Goal: Navigation & Orientation: Find specific page/section

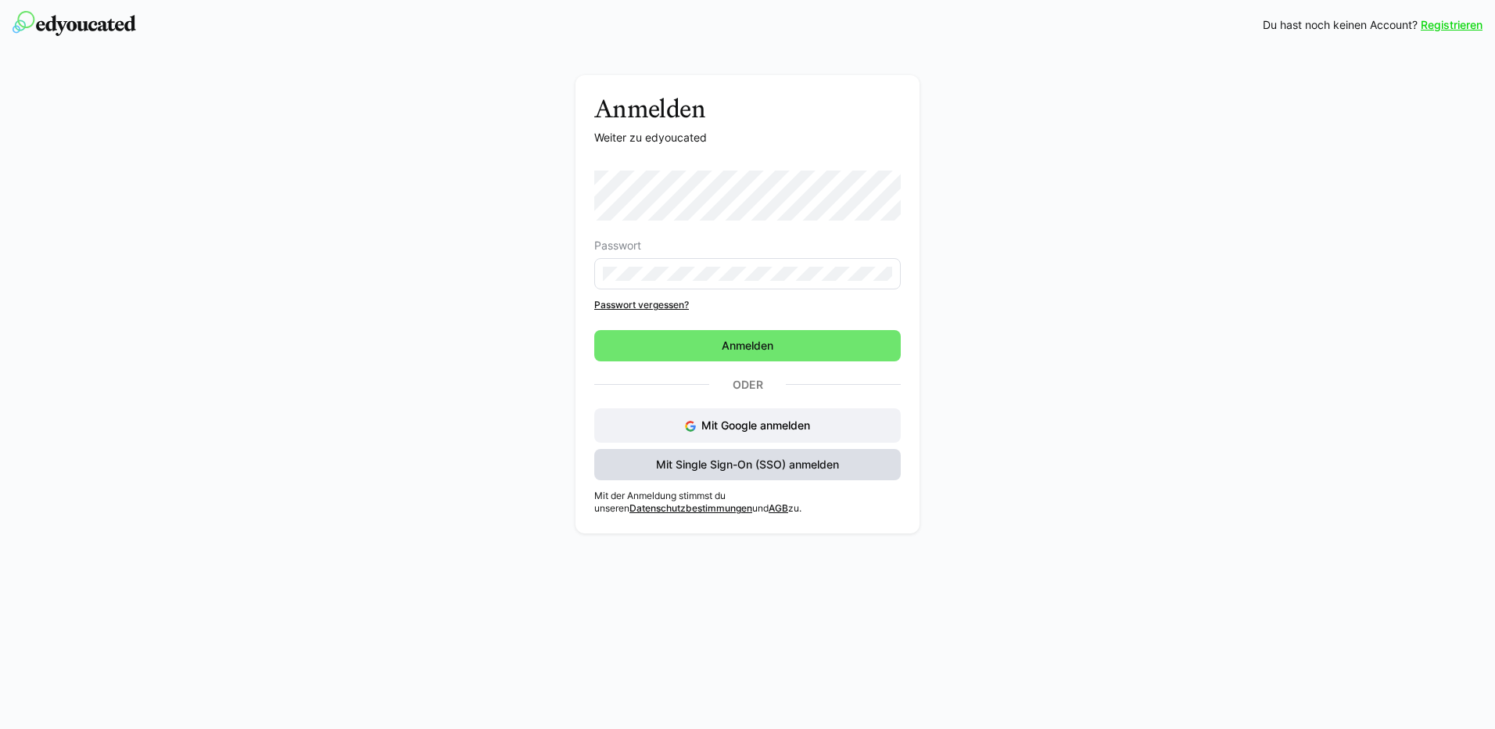
click at [720, 453] on span "Mit Single Sign-On (SSO) anmelden" at bounding box center [747, 464] width 306 height 31
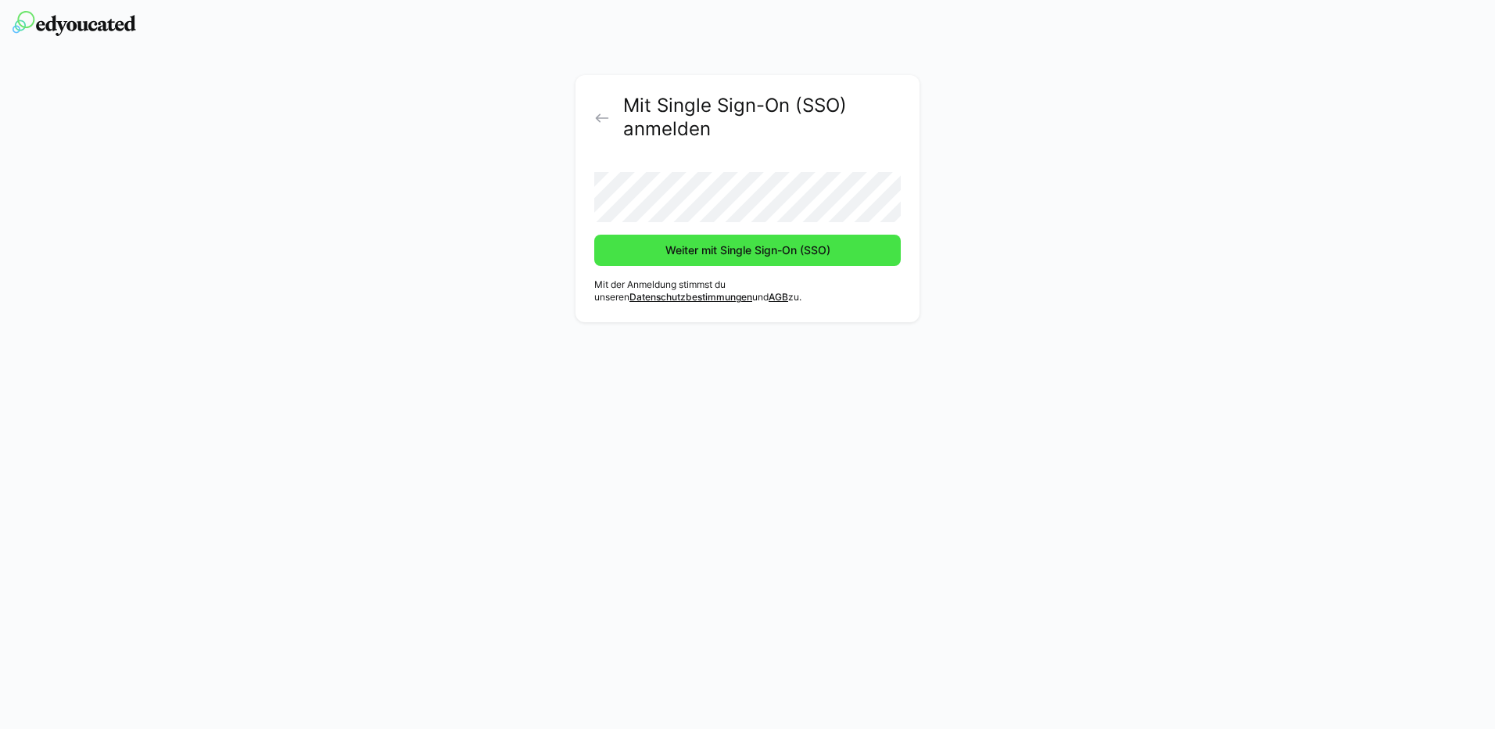
click at [686, 256] on span "Weiter mit Single Sign-On (SSO)" at bounding box center [748, 250] width 170 height 16
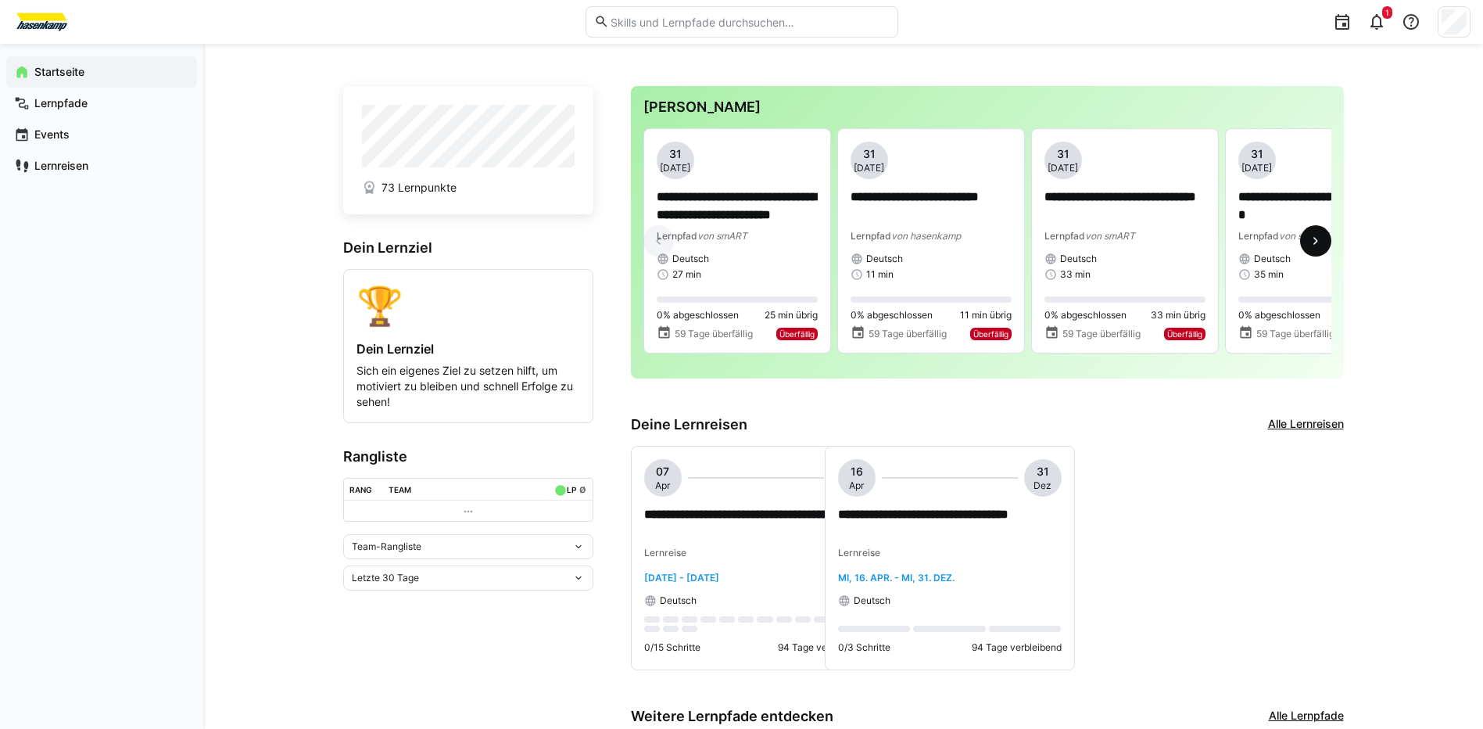
click at [1317, 245] on eds-icon at bounding box center [1316, 241] width 16 height 16
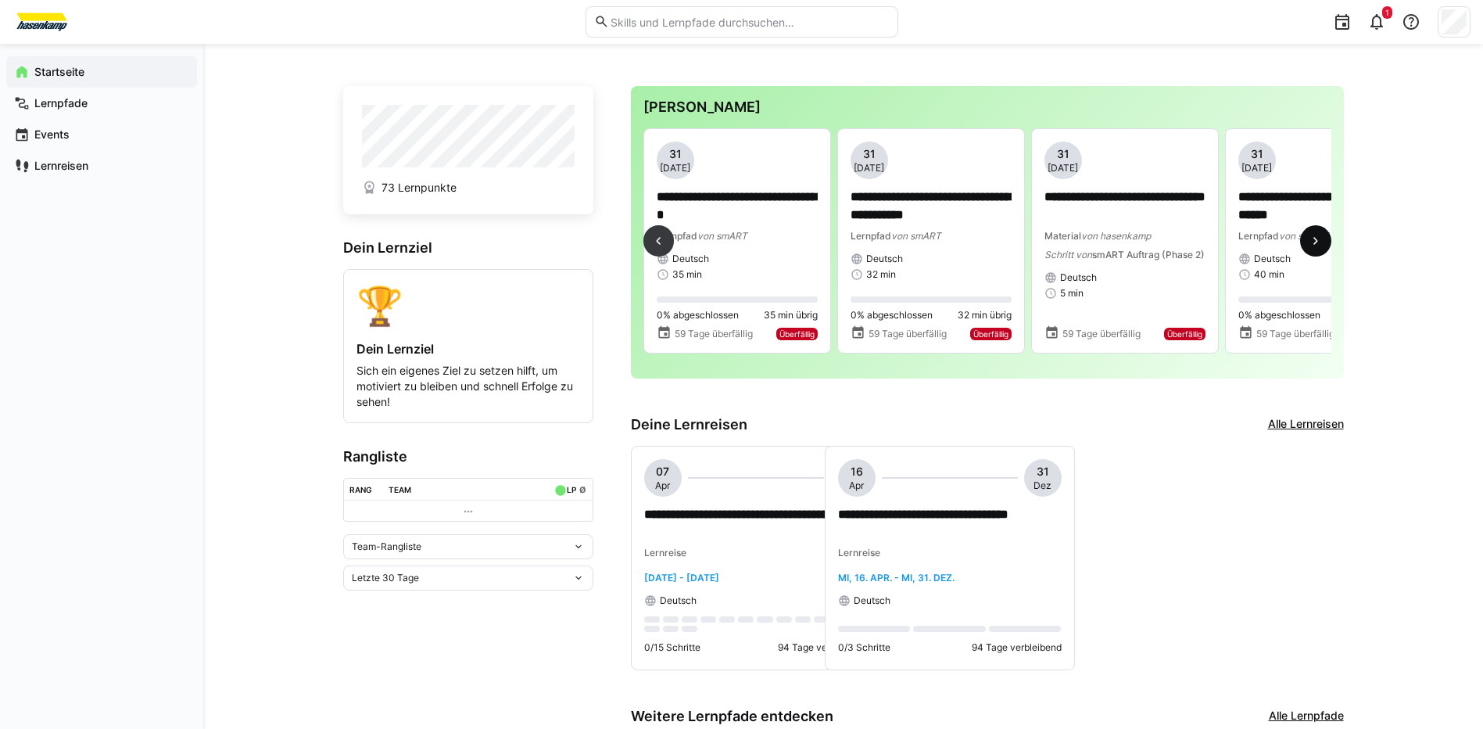
click at [1317, 245] on eds-icon at bounding box center [1316, 241] width 16 height 16
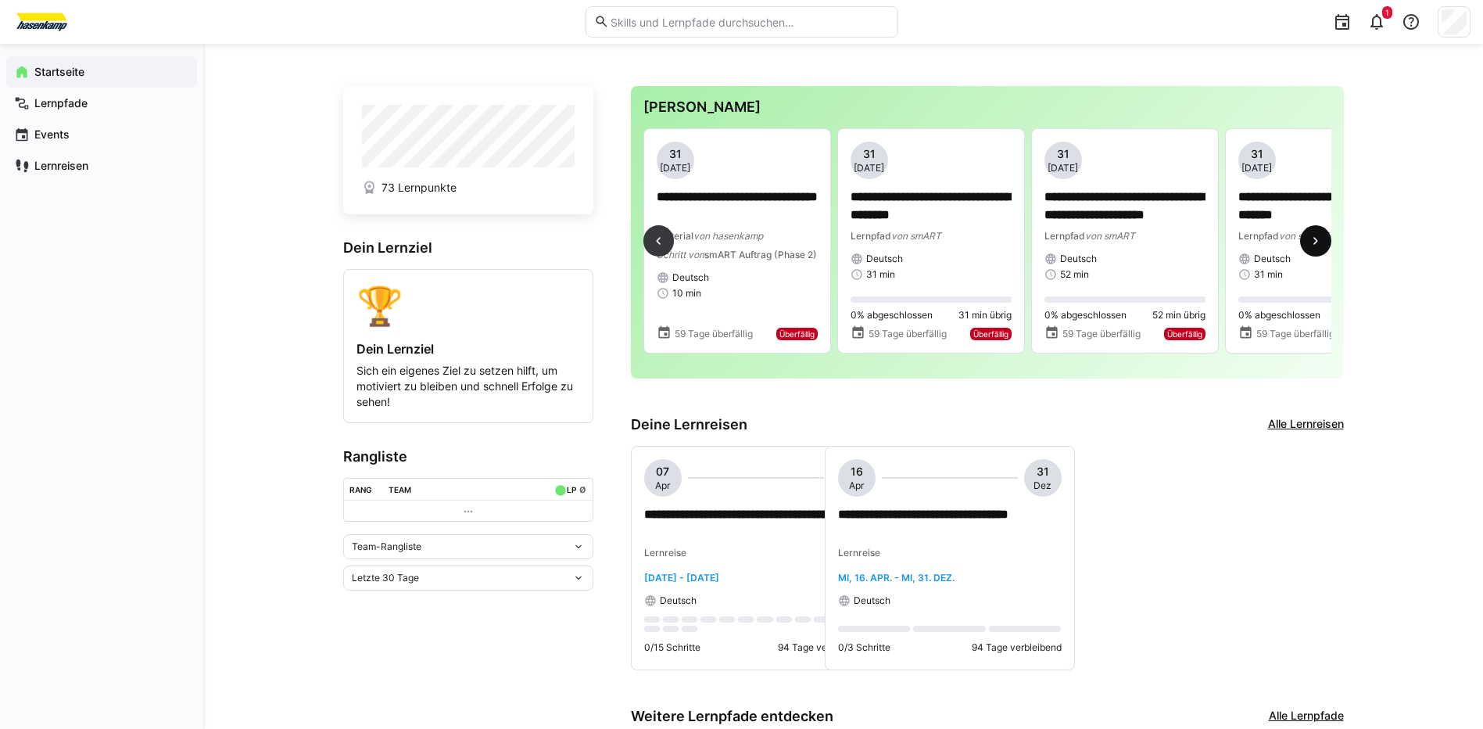
click at [1317, 245] on eds-icon at bounding box center [1316, 241] width 16 height 16
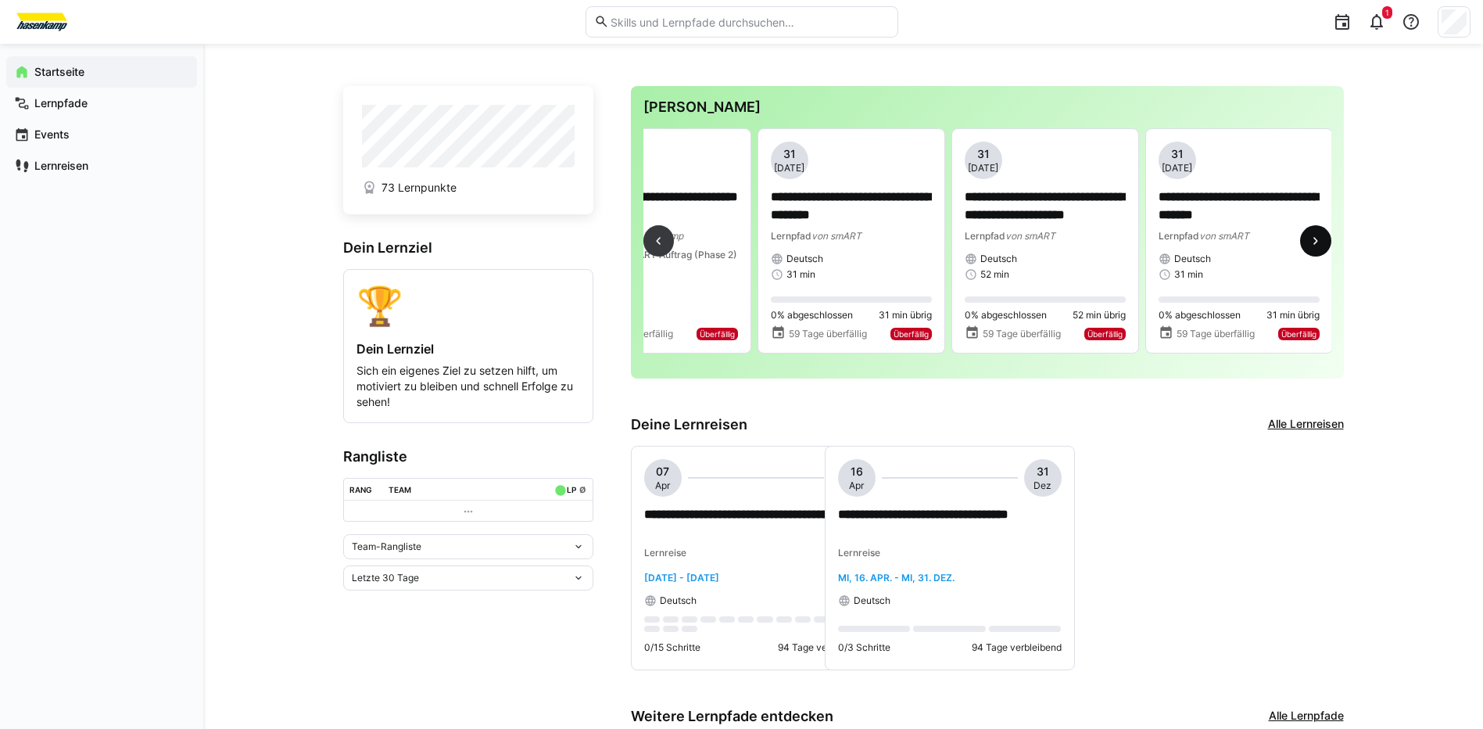
click at [1317, 245] on eds-icon at bounding box center [1316, 241] width 16 height 16
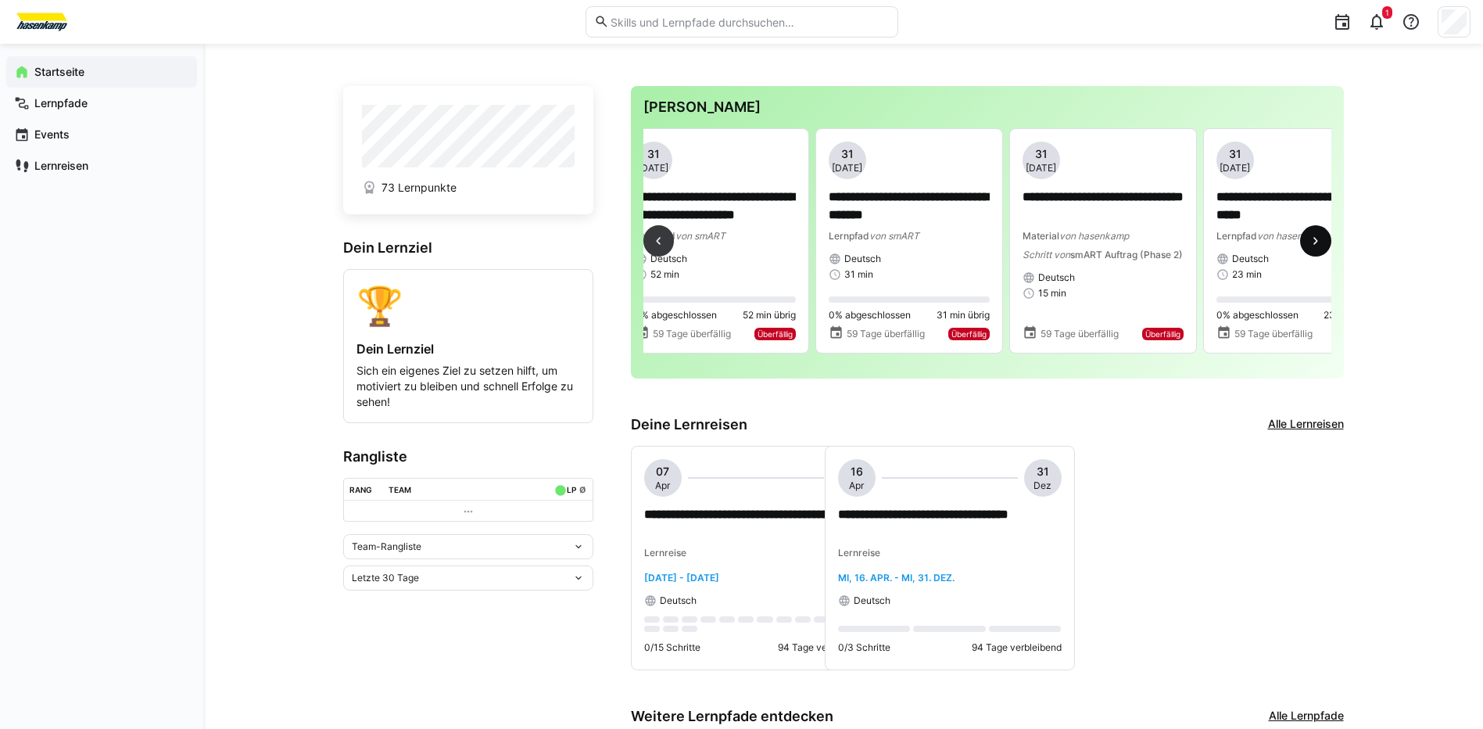
click at [1317, 245] on eds-icon at bounding box center [1316, 241] width 16 height 16
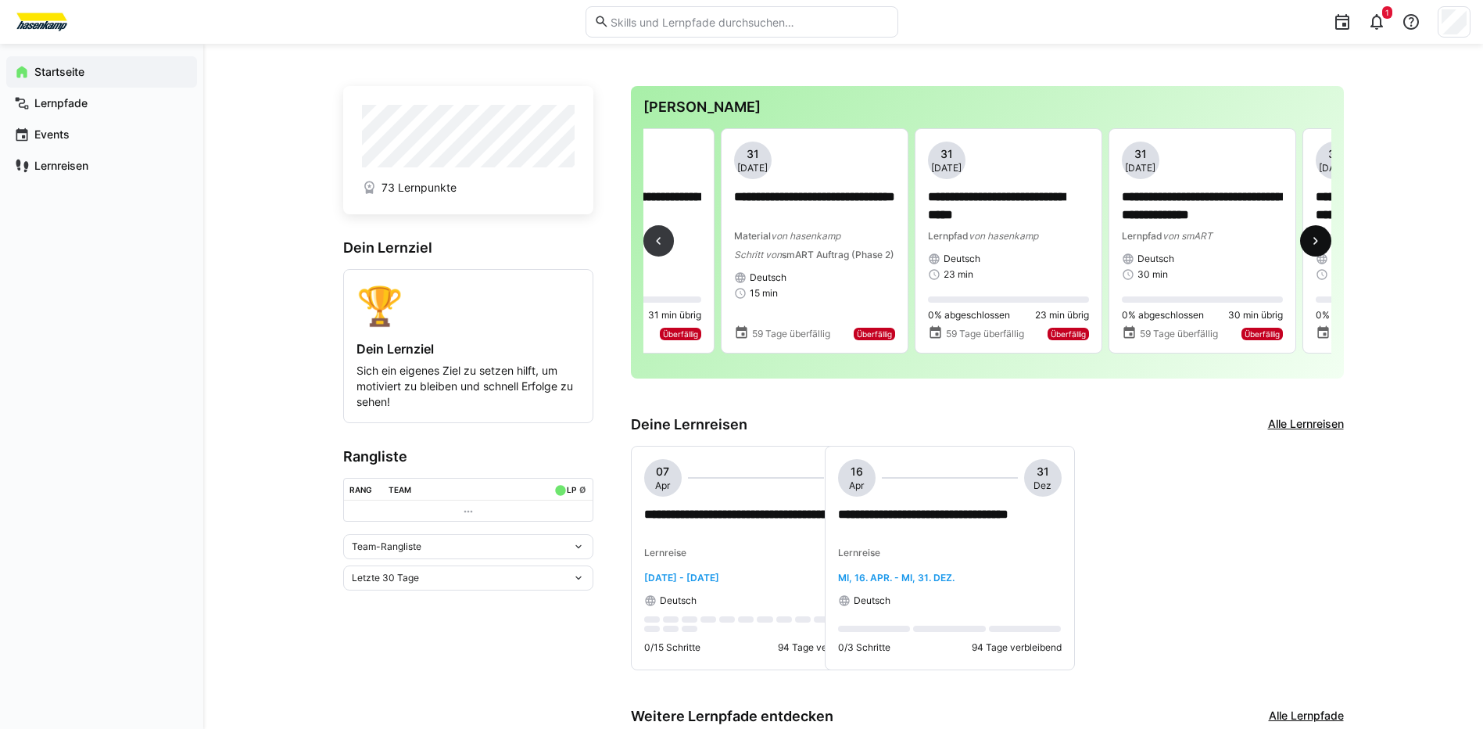
click at [1317, 245] on eds-icon at bounding box center [1316, 241] width 16 height 16
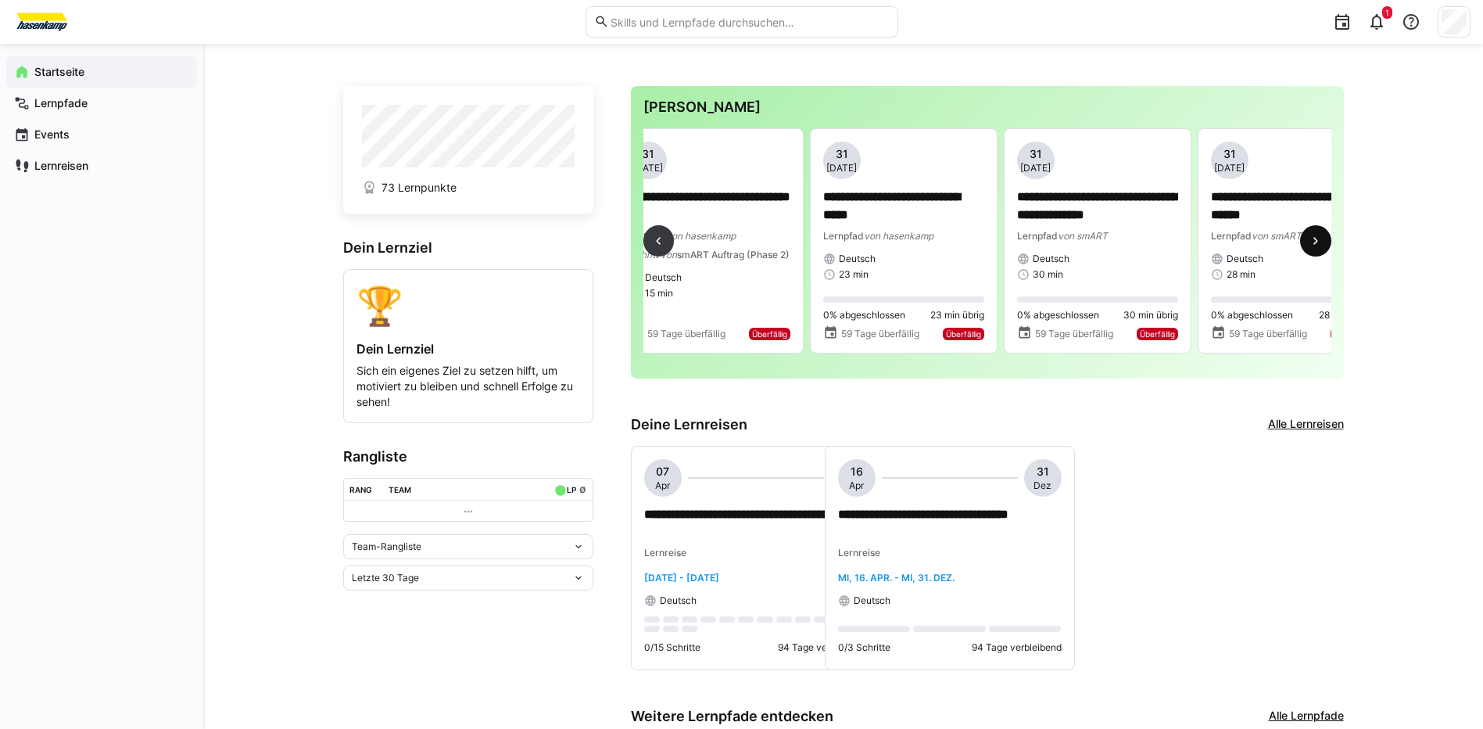
click at [1317, 245] on eds-icon at bounding box center [1316, 241] width 16 height 16
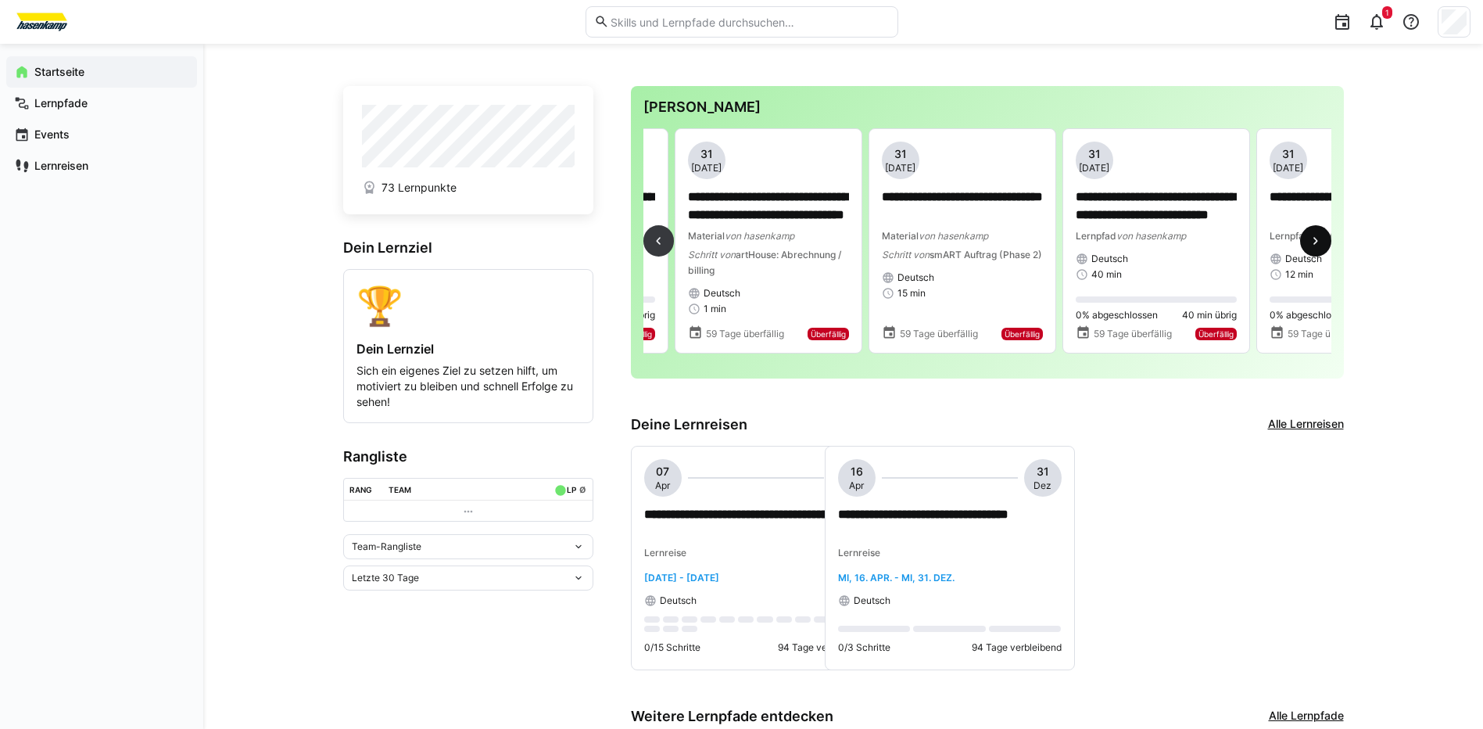
click at [1317, 245] on eds-icon at bounding box center [1316, 241] width 16 height 16
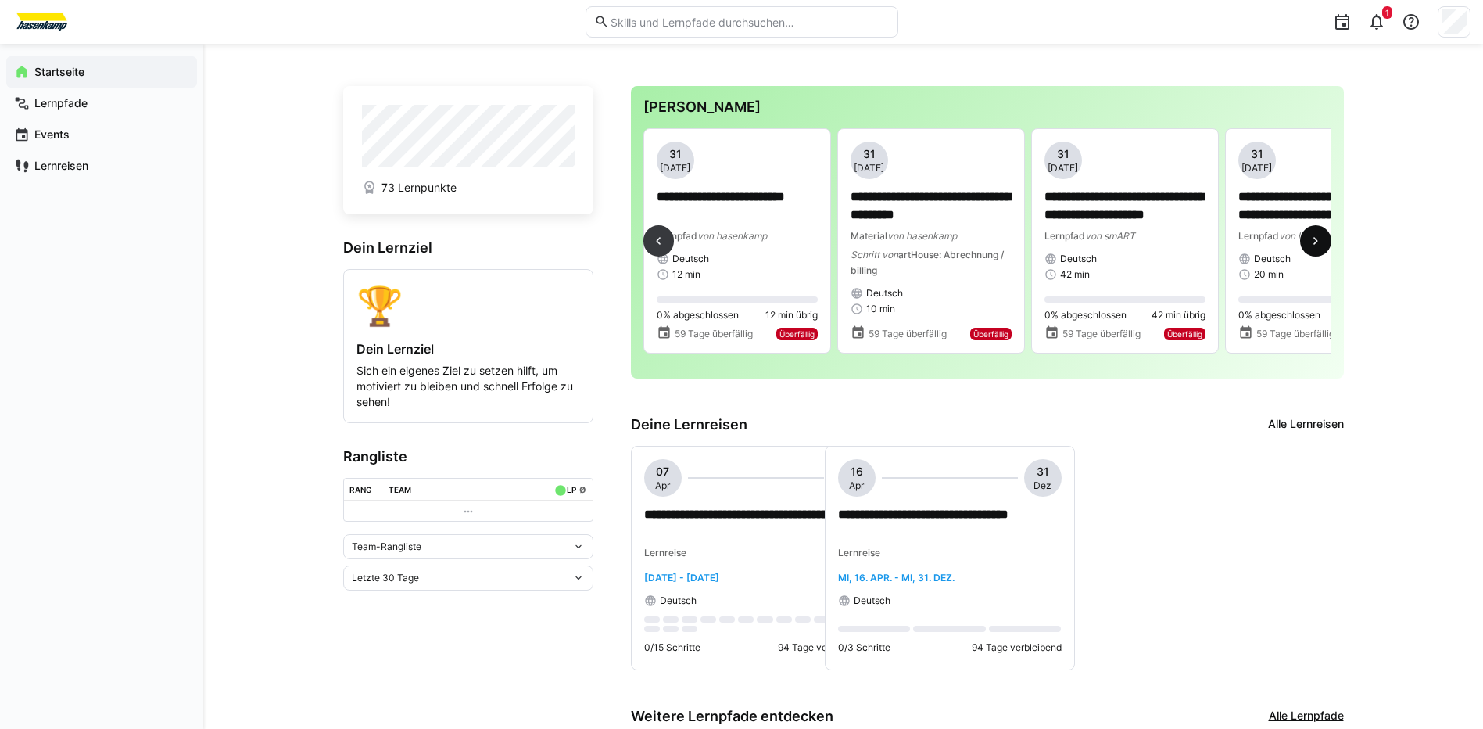
click at [1317, 245] on eds-icon at bounding box center [1316, 241] width 16 height 16
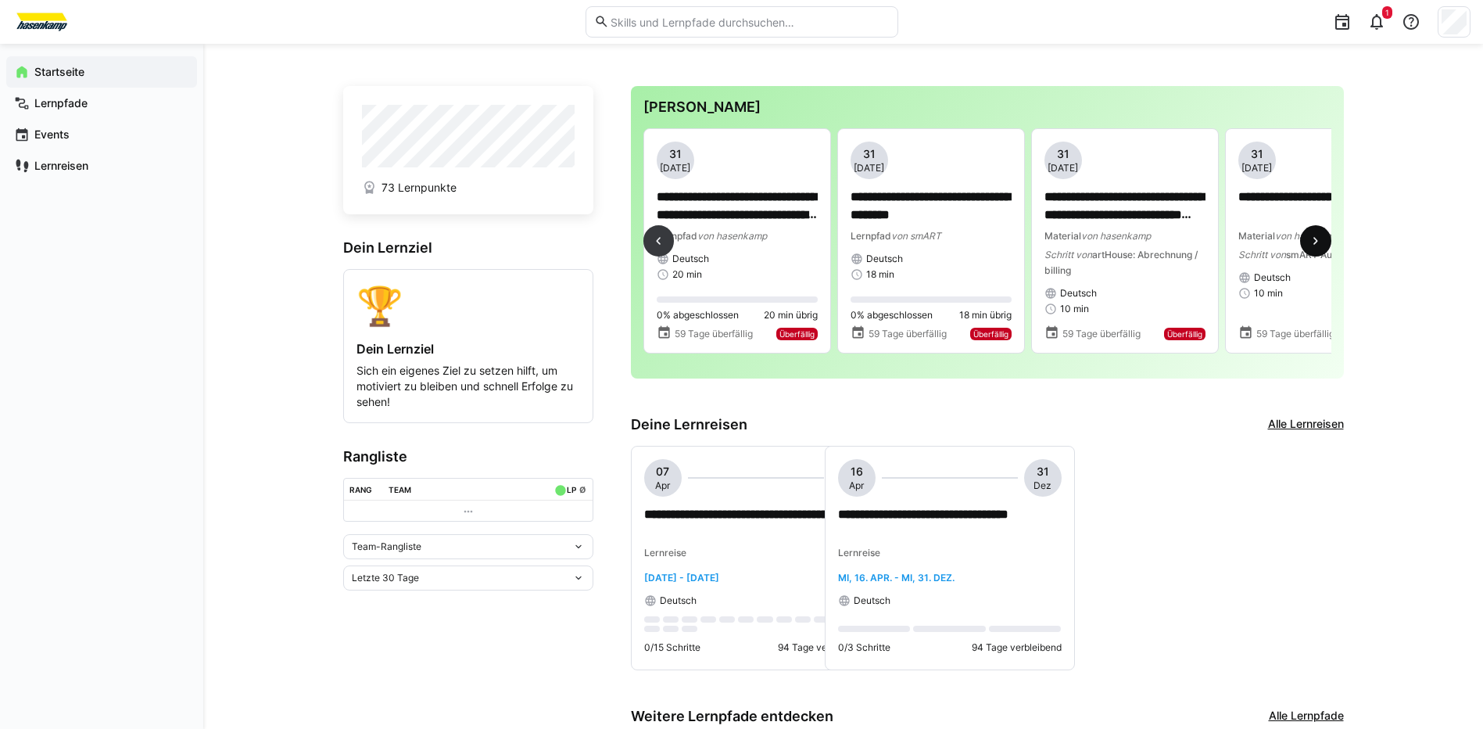
click at [1317, 245] on eds-icon at bounding box center [1316, 241] width 16 height 16
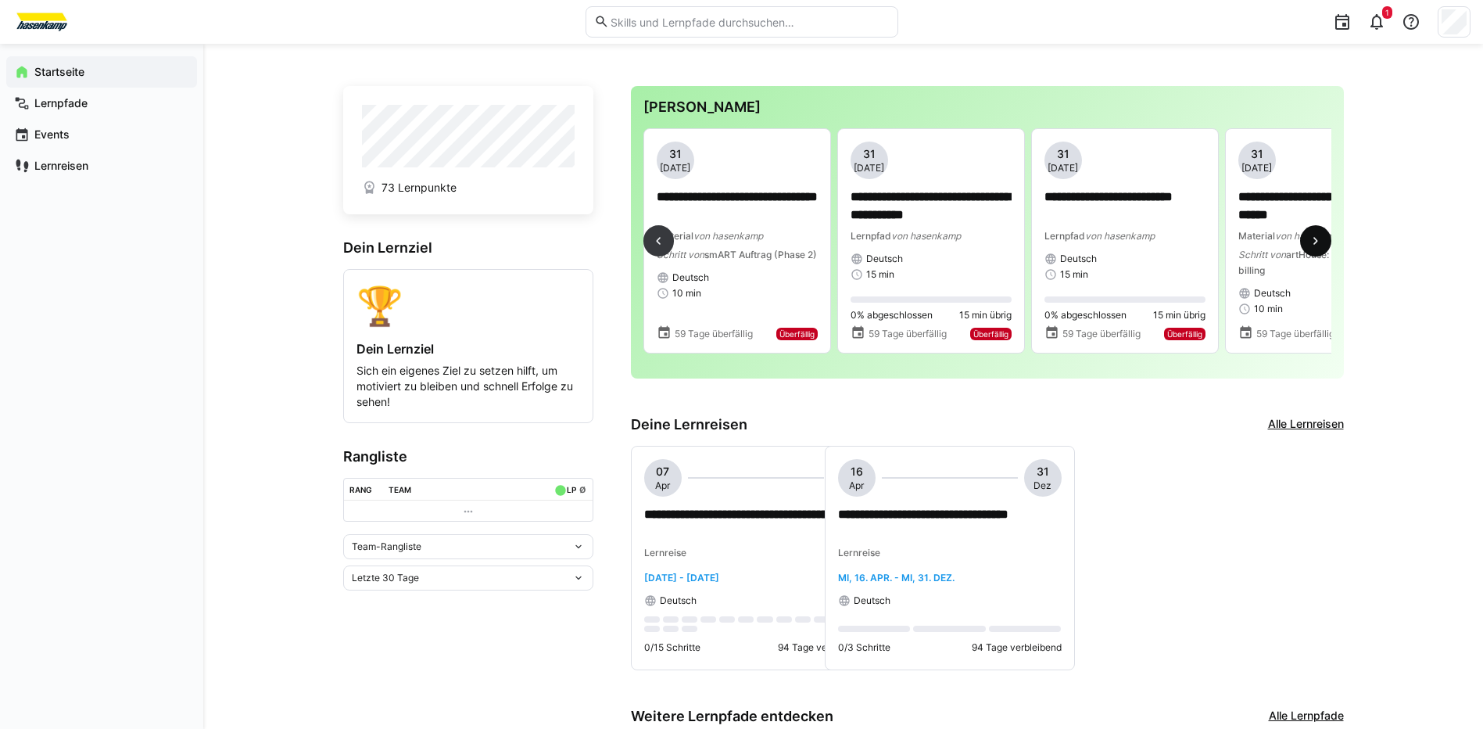
click at [1317, 245] on eds-icon at bounding box center [1316, 241] width 16 height 16
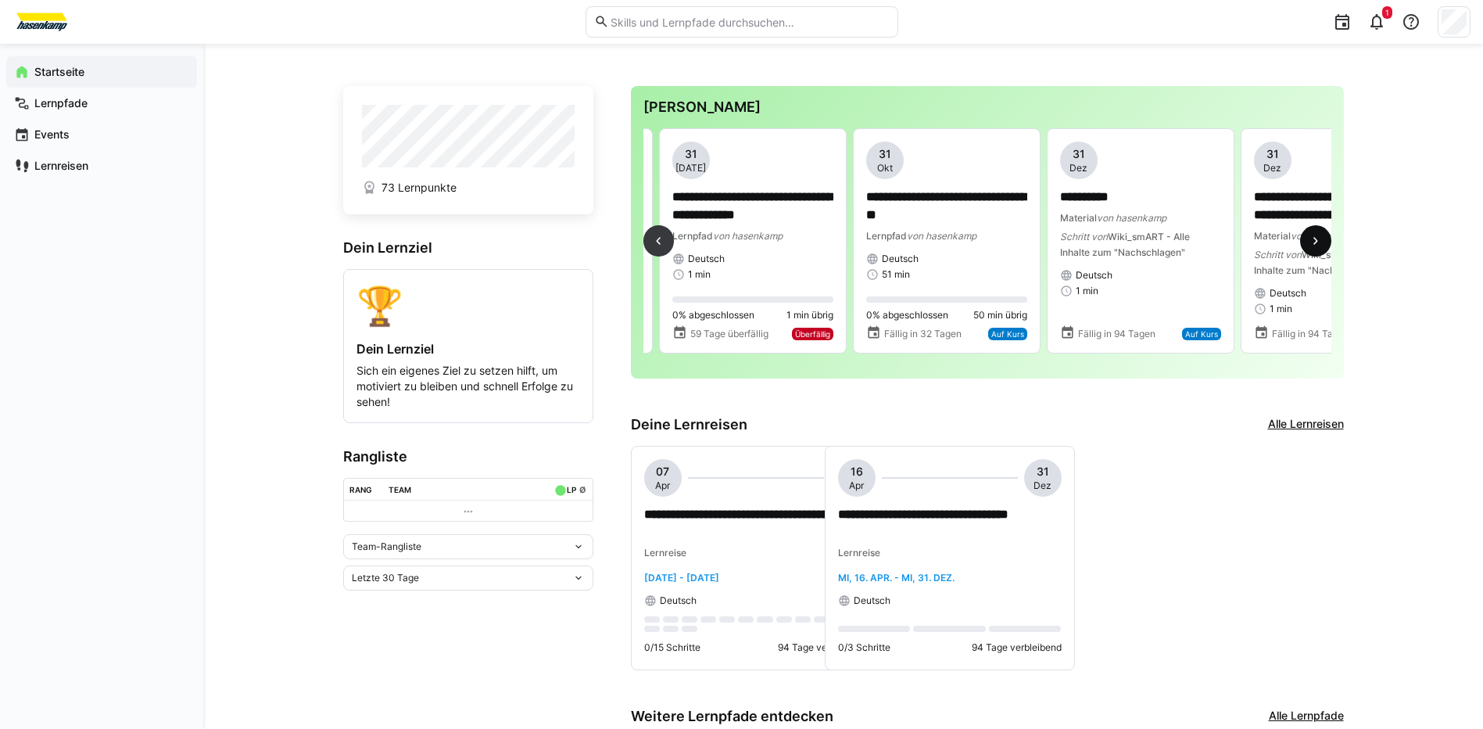
click at [1317, 245] on eds-icon at bounding box center [1316, 241] width 16 height 16
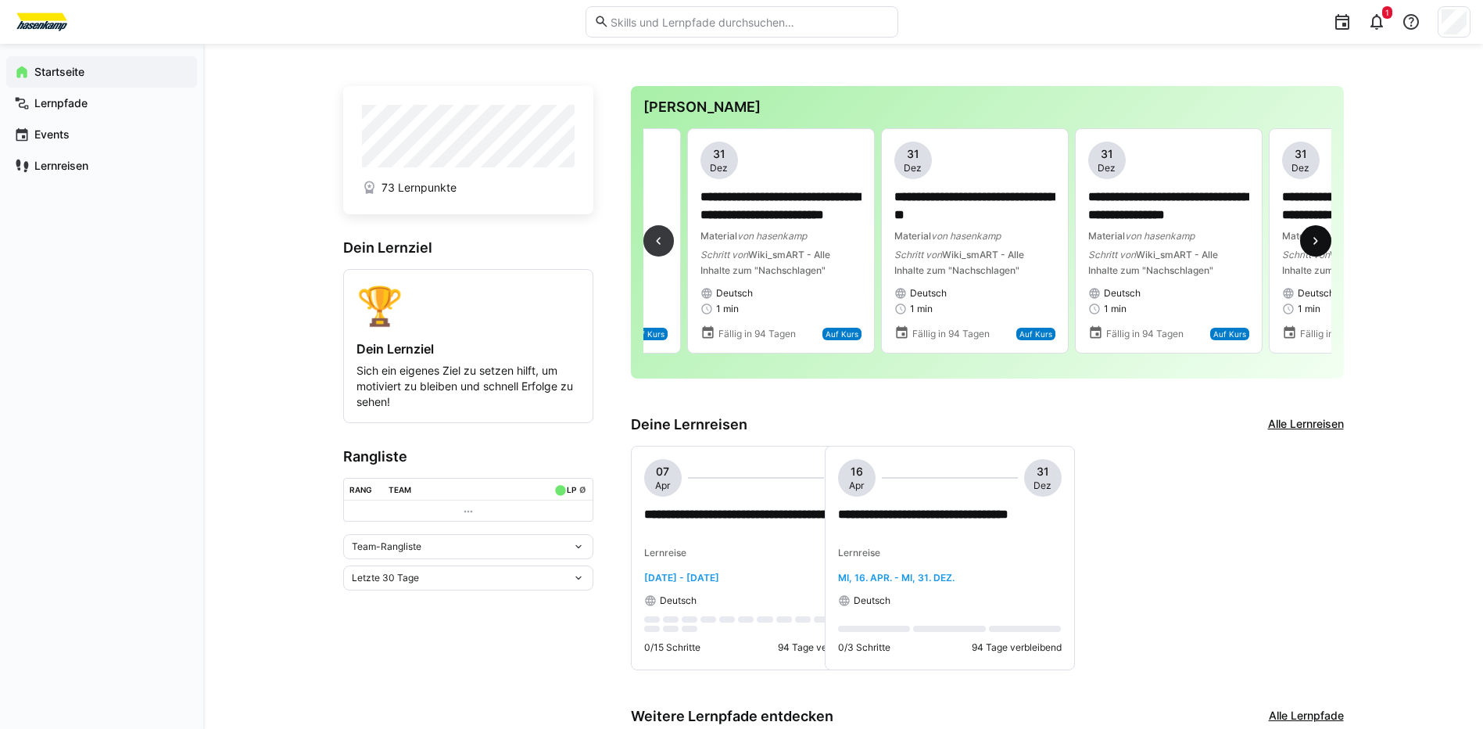
scroll to position [0, 6787]
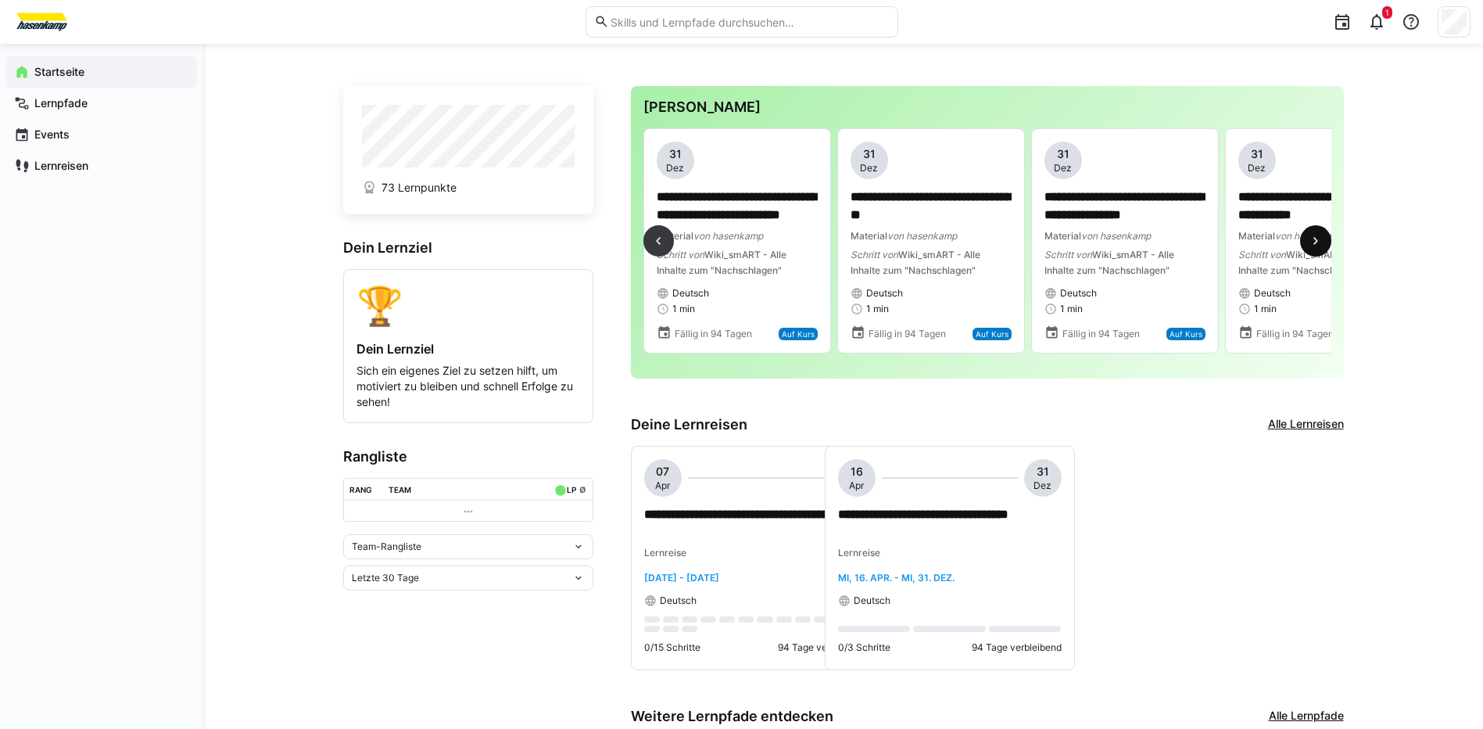
click at [1317, 245] on eds-icon at bounding box center [1316, 241] width 16 height 16
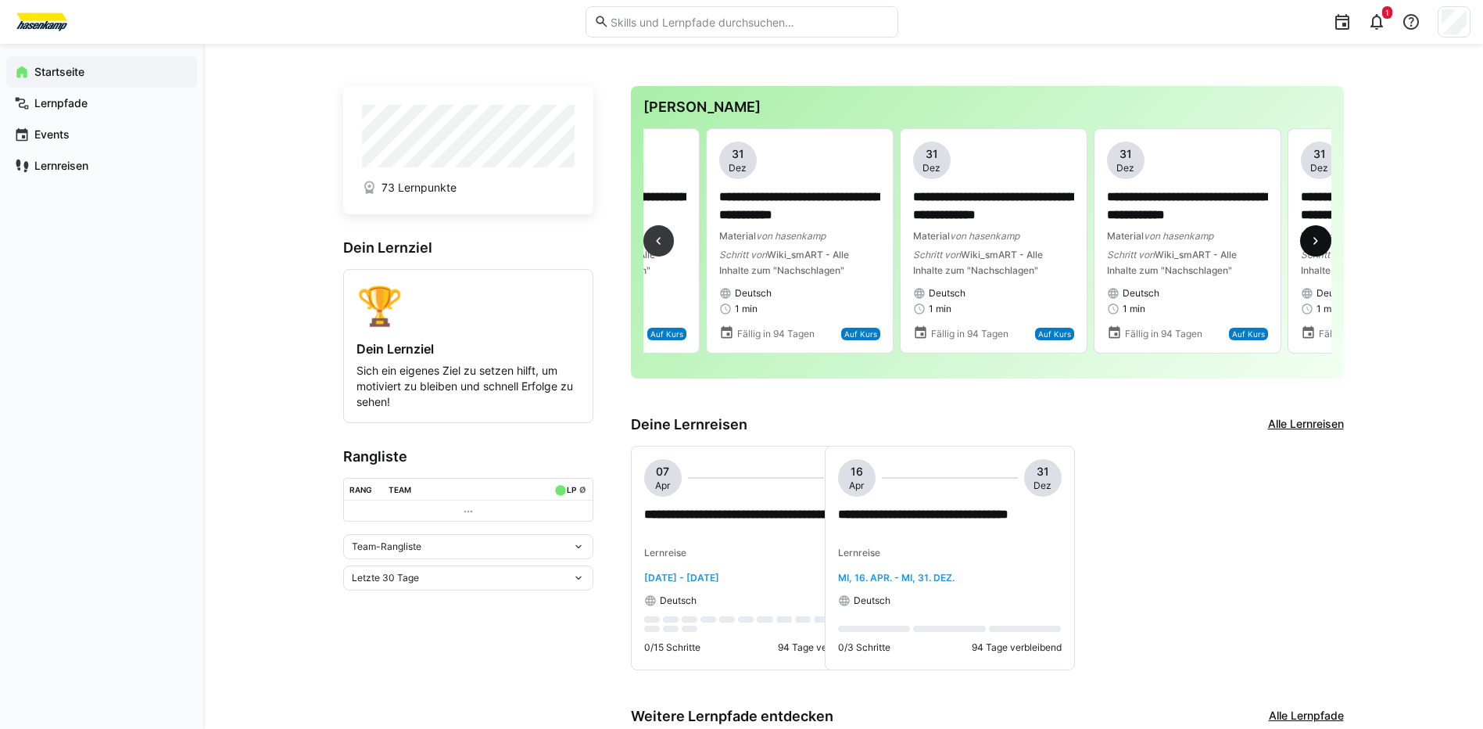
scroll to position [0, 7368]
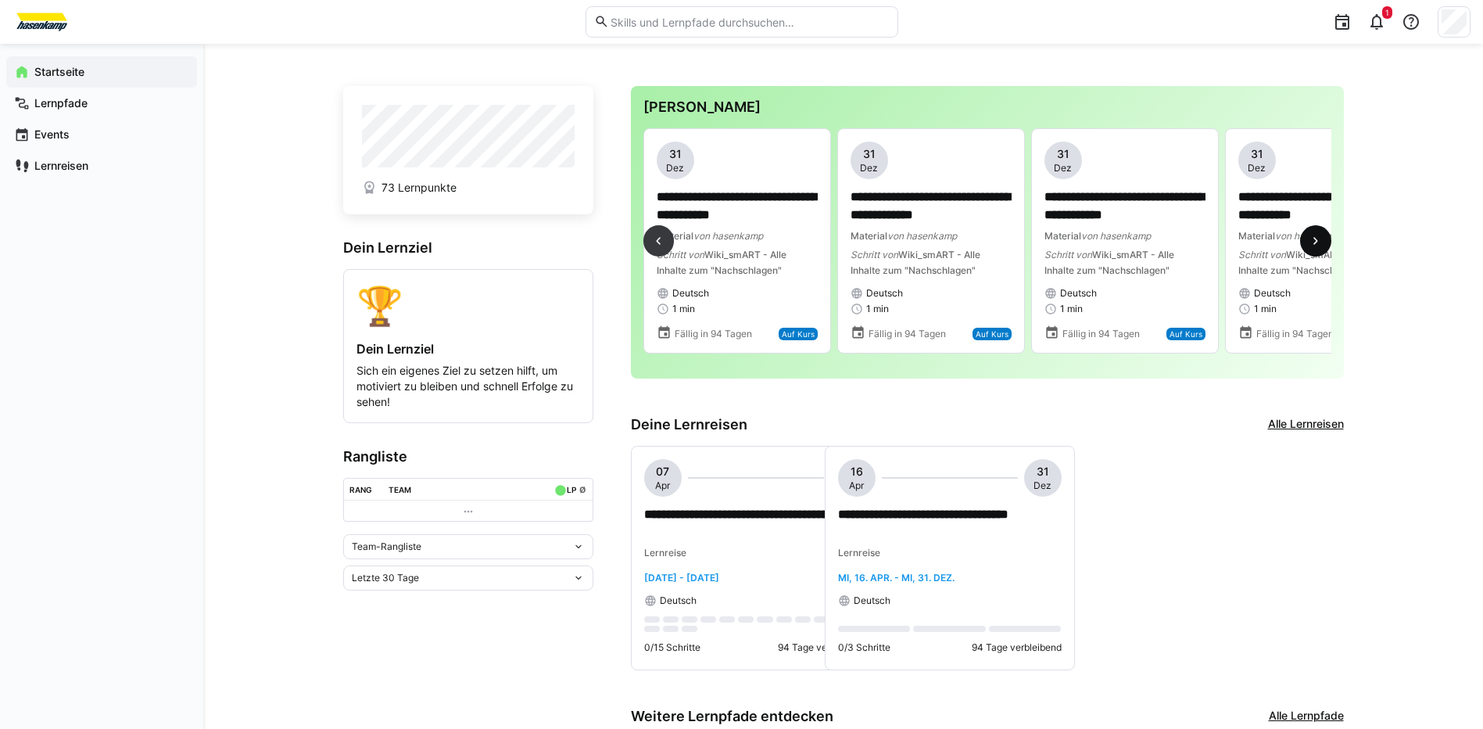
click at [1317, 245] on eds-icon at bounding box center [1316, 241] width 16 height 16
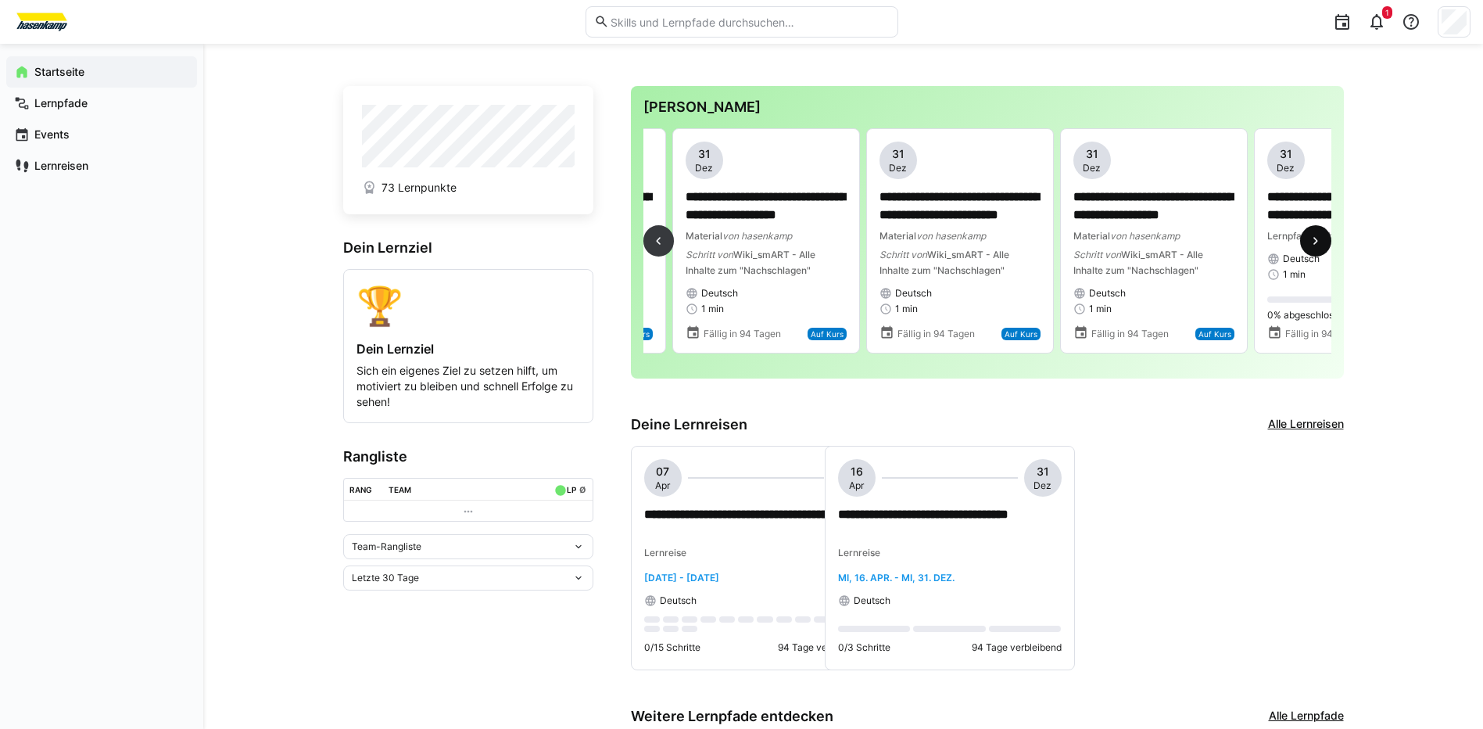
click at [1317, 245] on eds-icon at bounding box center [1316, 241] width 16 height 16
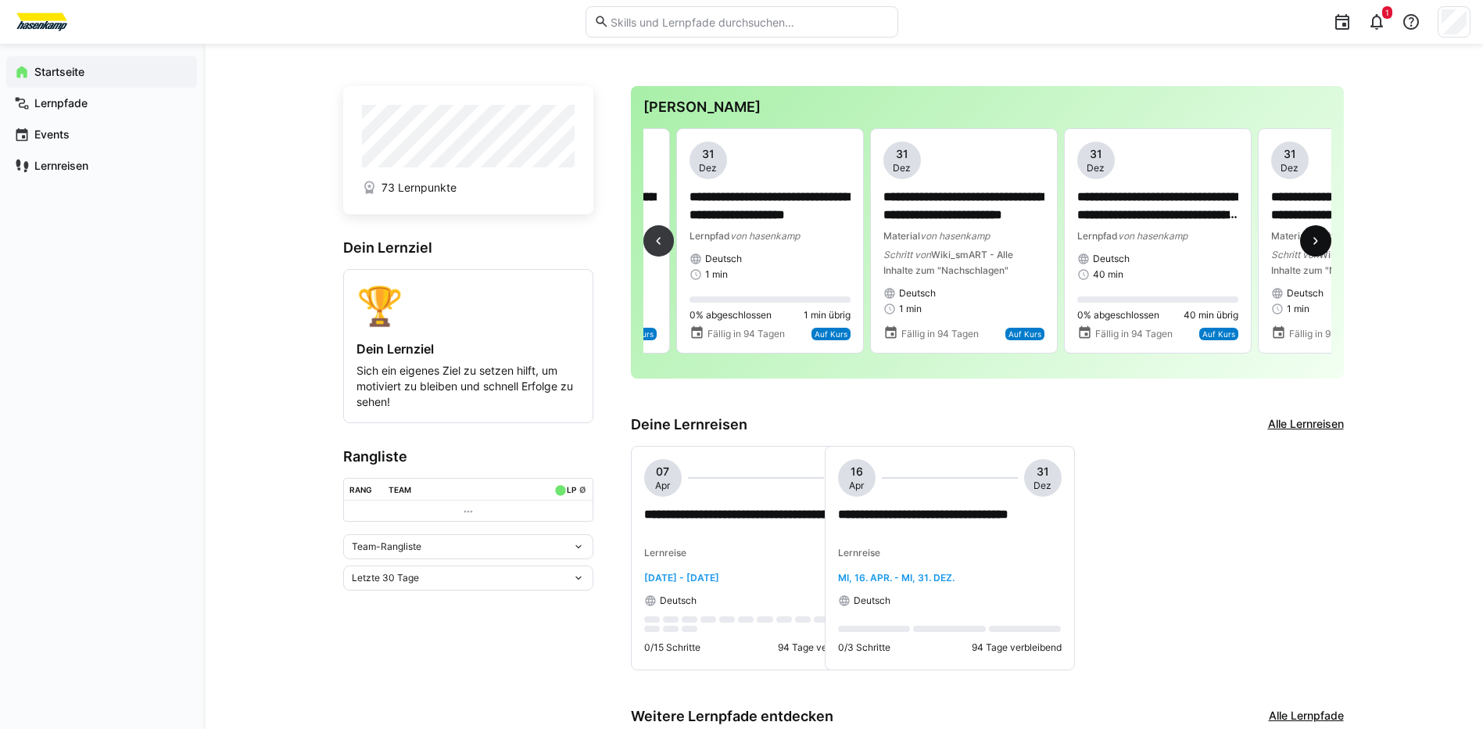
click at [1317, 245] on eds-icon at bounding box center [1316, 241] width 16 height 16
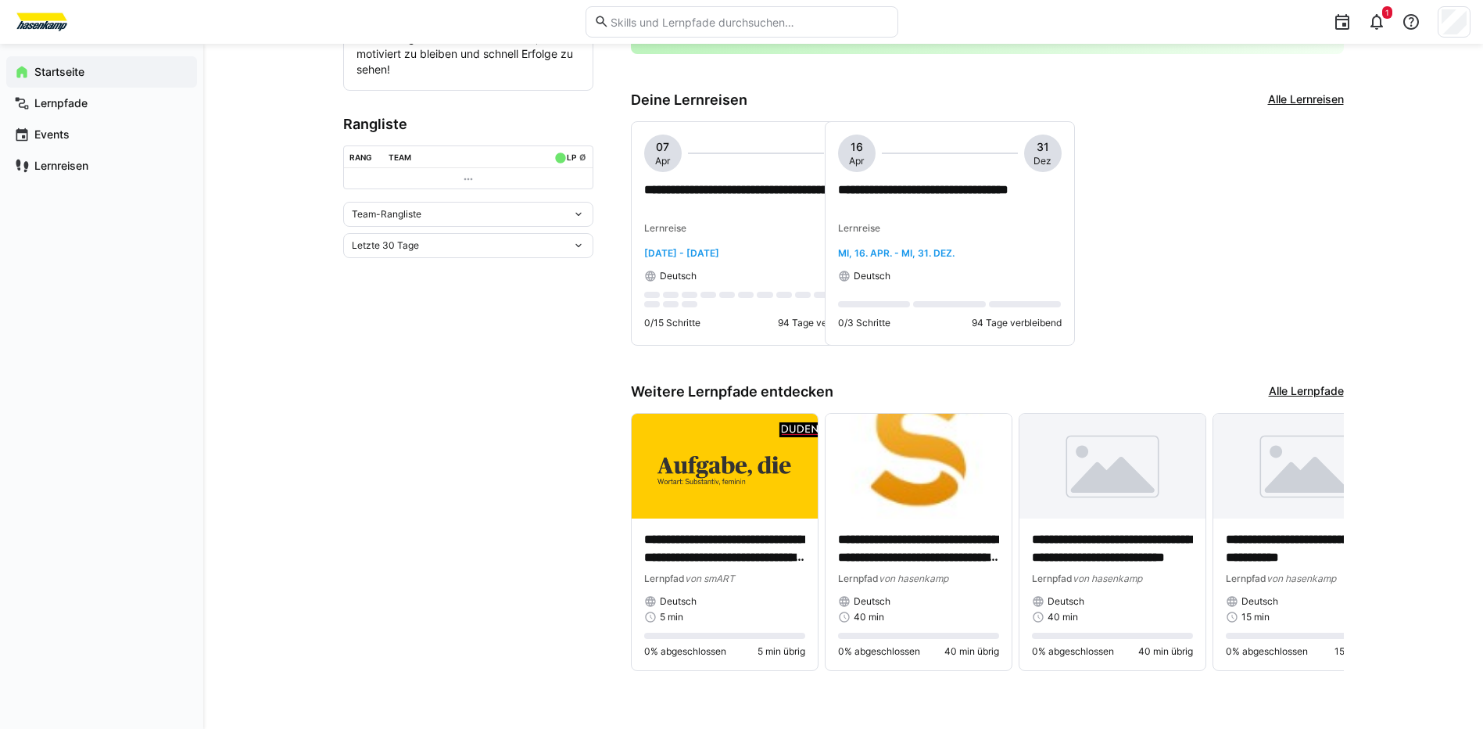
scroll to position [20, 0]
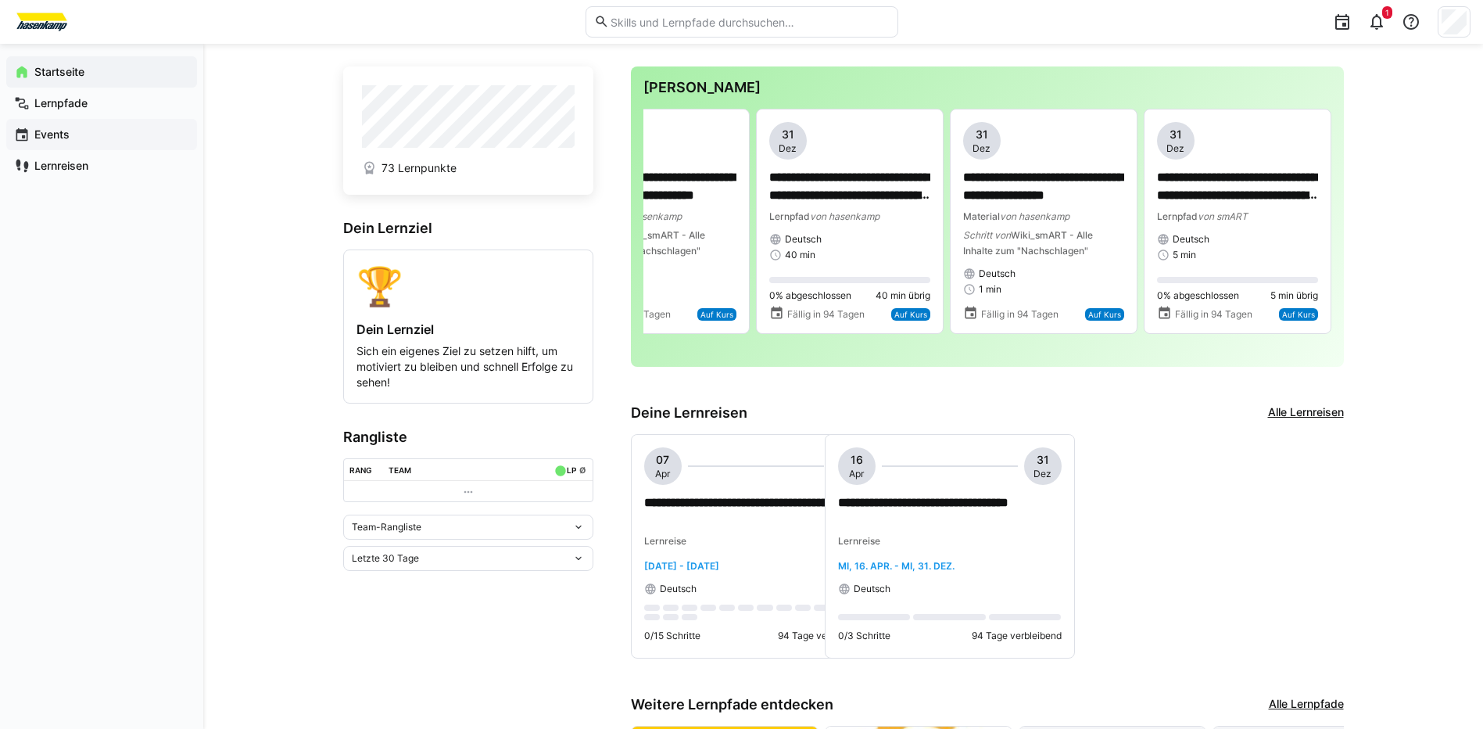
click at [106, 113] on div "Lernpfade" at bounding box center [101, 103] width 191 height 31
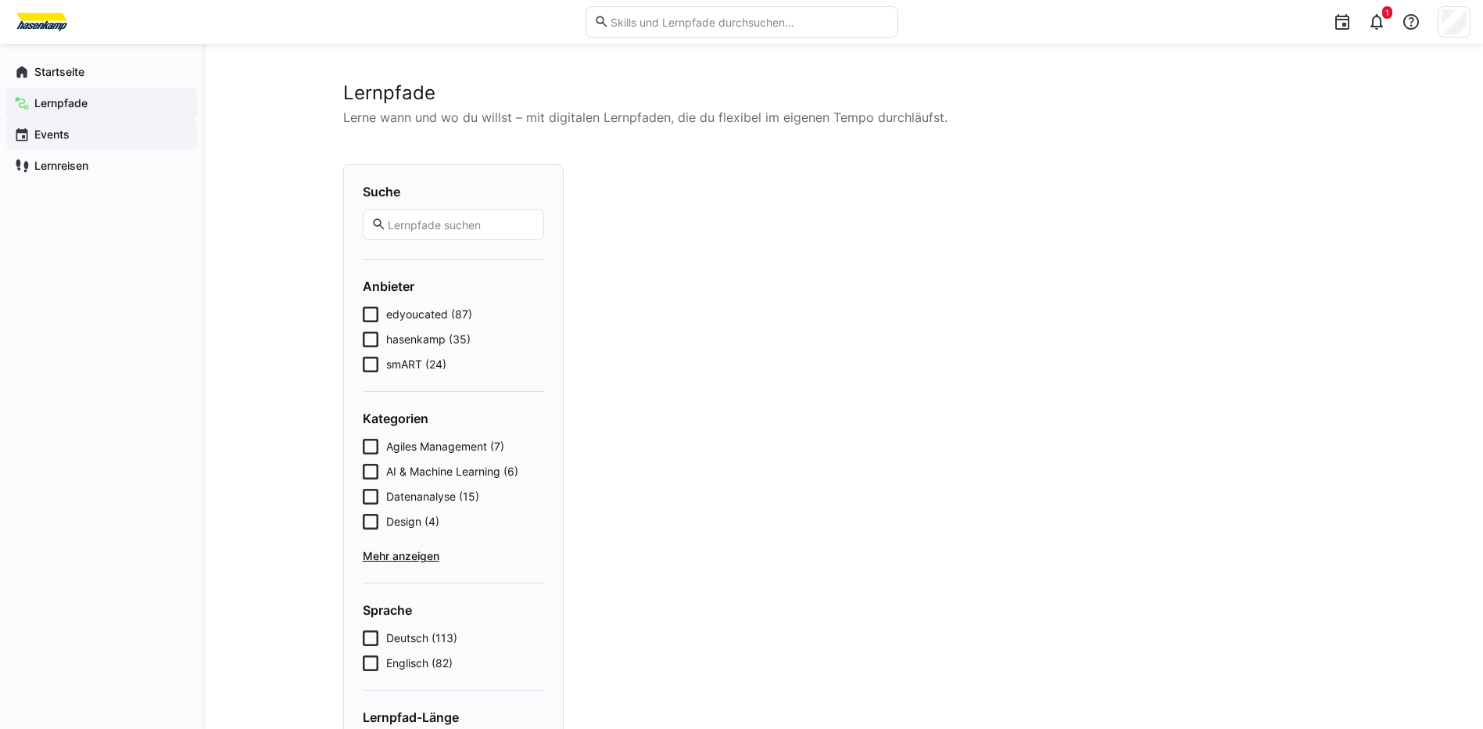
click at [100, 131] on span "Events" at bounding box center [110, 135] width 157 height 16
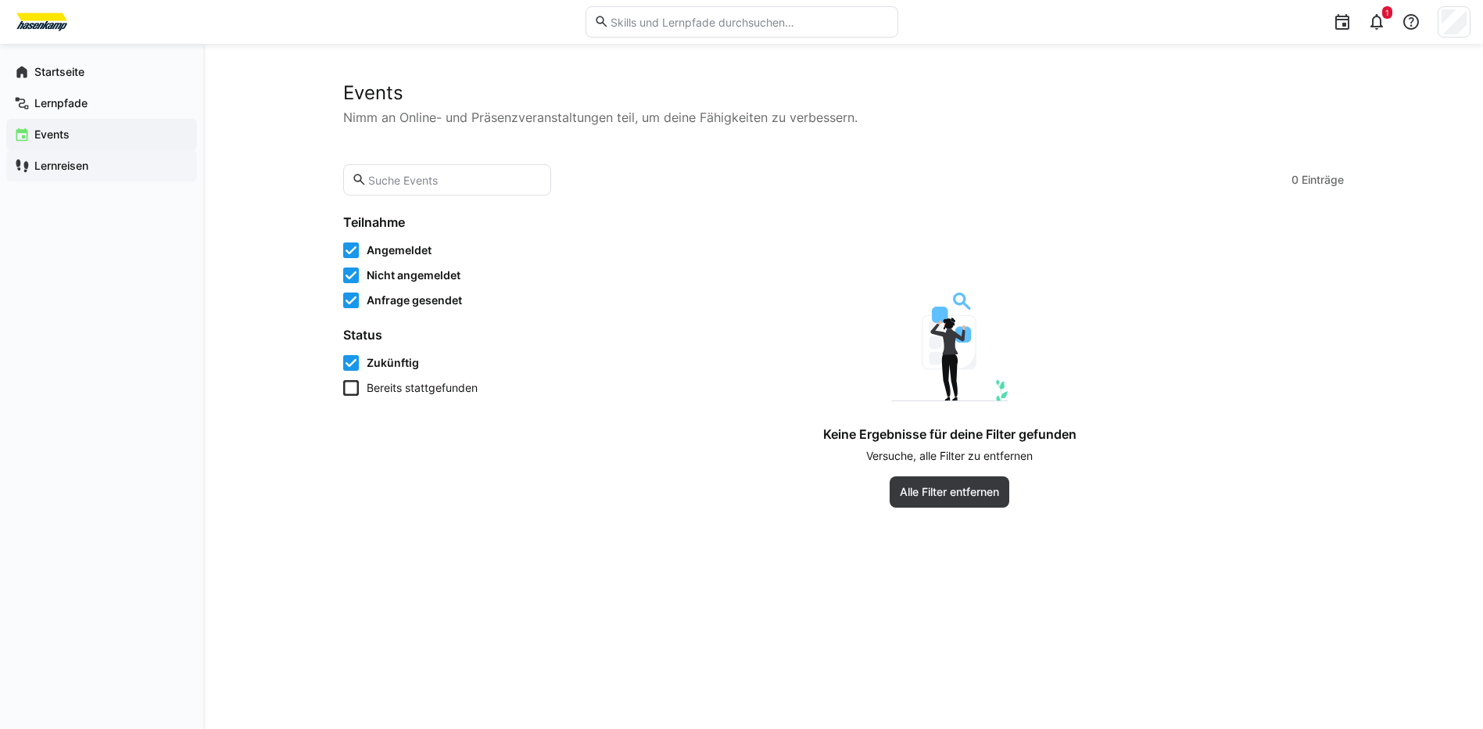
click at [107, 164] on span "Lernreisen" at bounding box center [110, 166] width 157 height 16
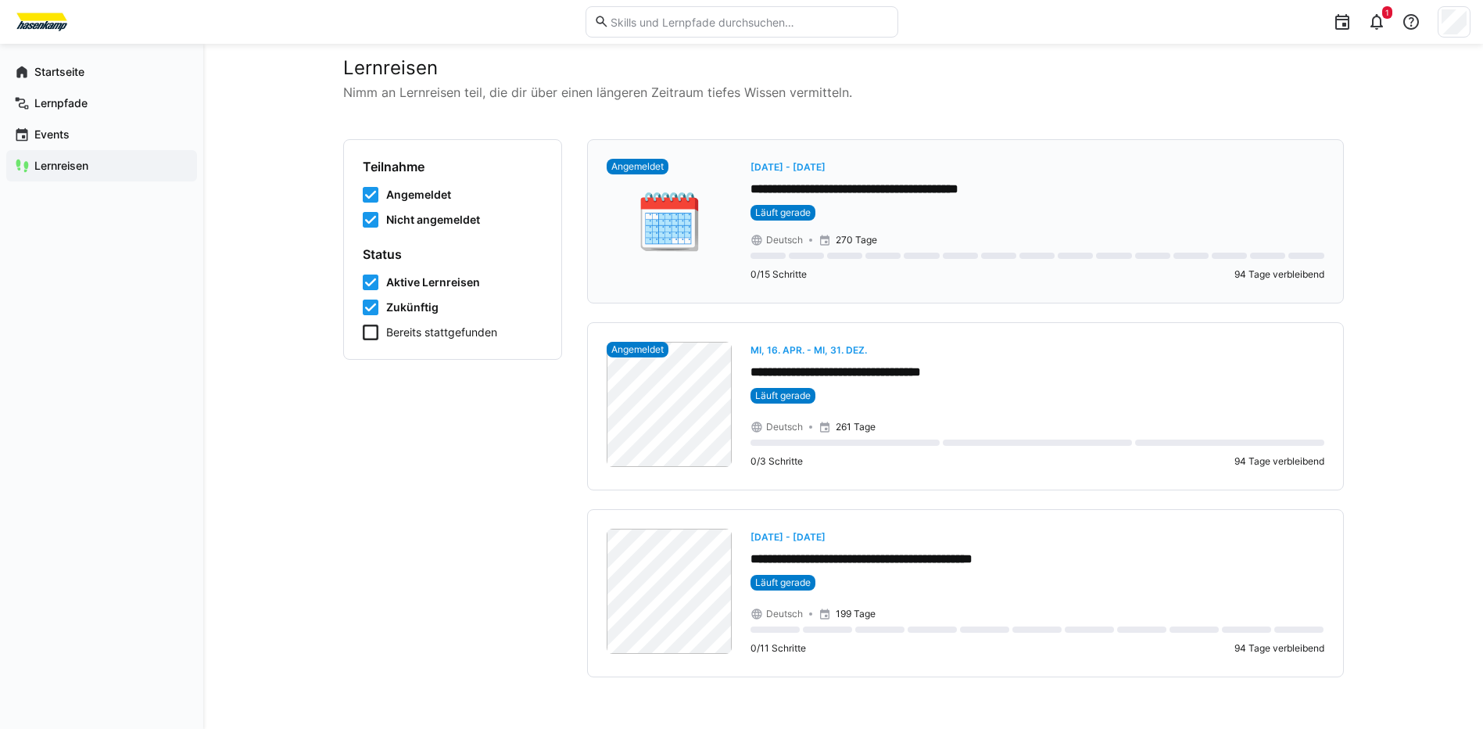
scroll to position [36, 0]
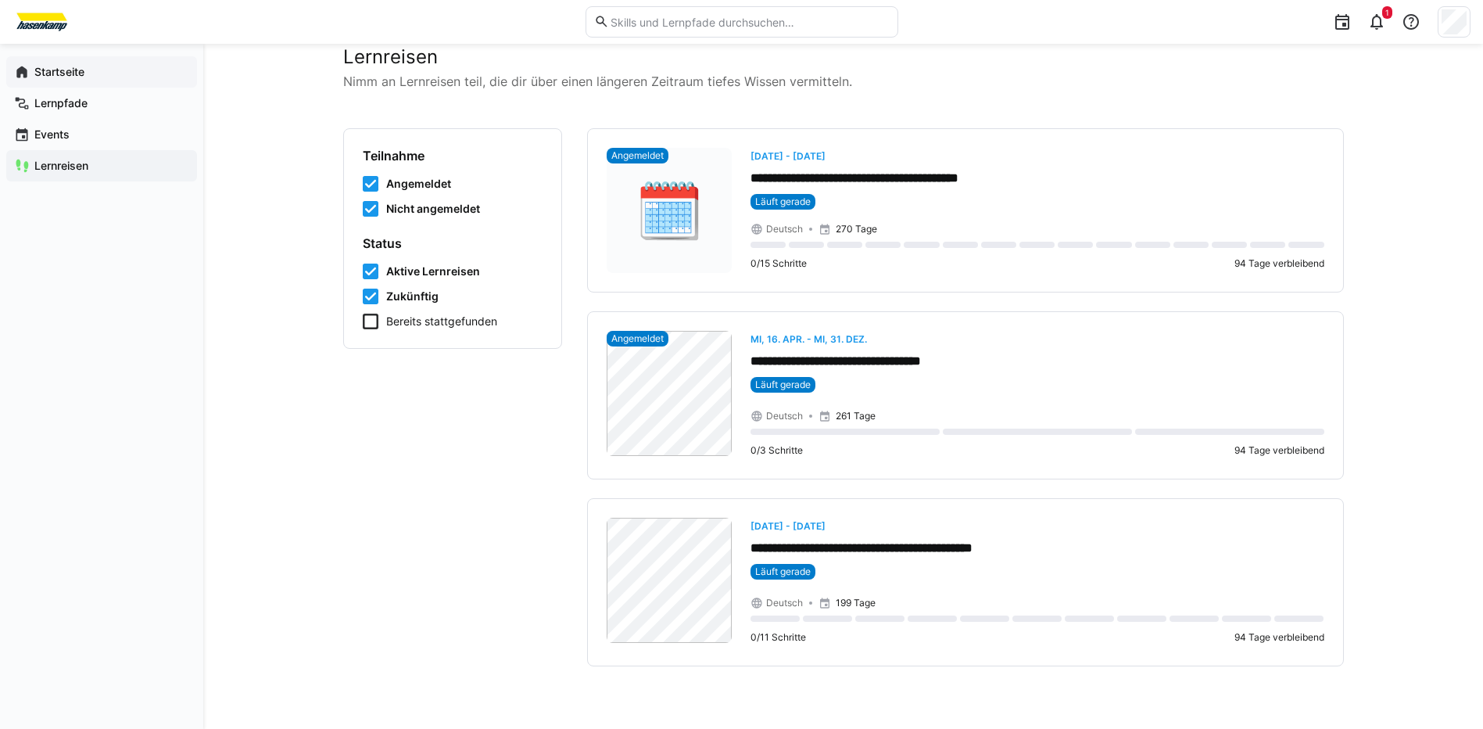
click at [0, 0] on app-navigation-label "Startseite" at bounding box center [0, 0] width 0 height 0
